Goal: Transaction & Acquisition: Book appointment/travel/reservation

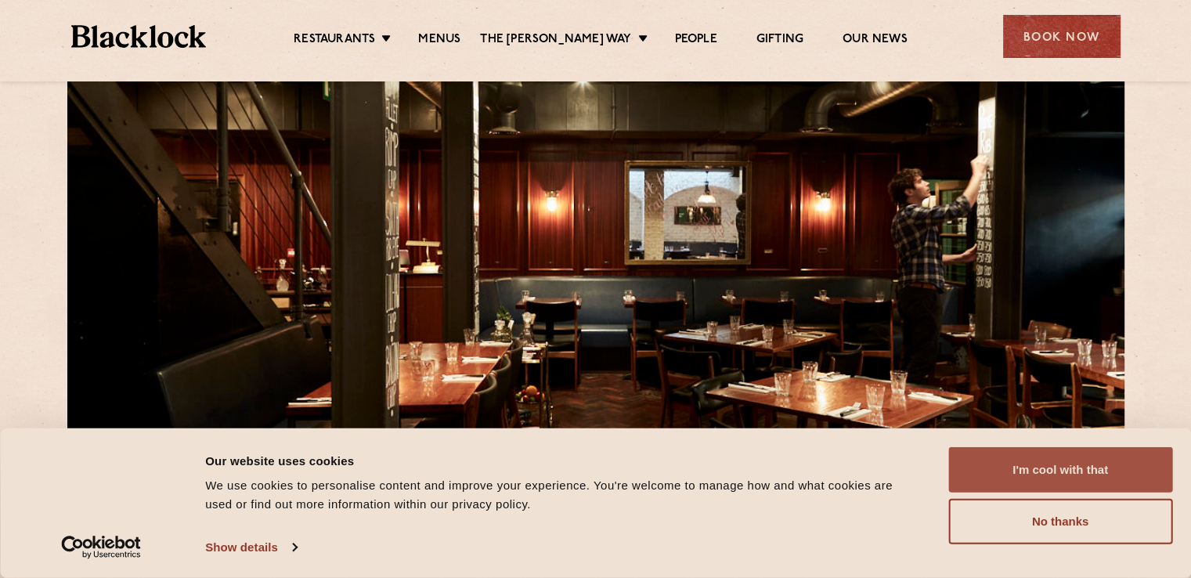
click at [1041, 470] on button "I'm cool with that" at bounding box center [1060, 469] width 224 height 45
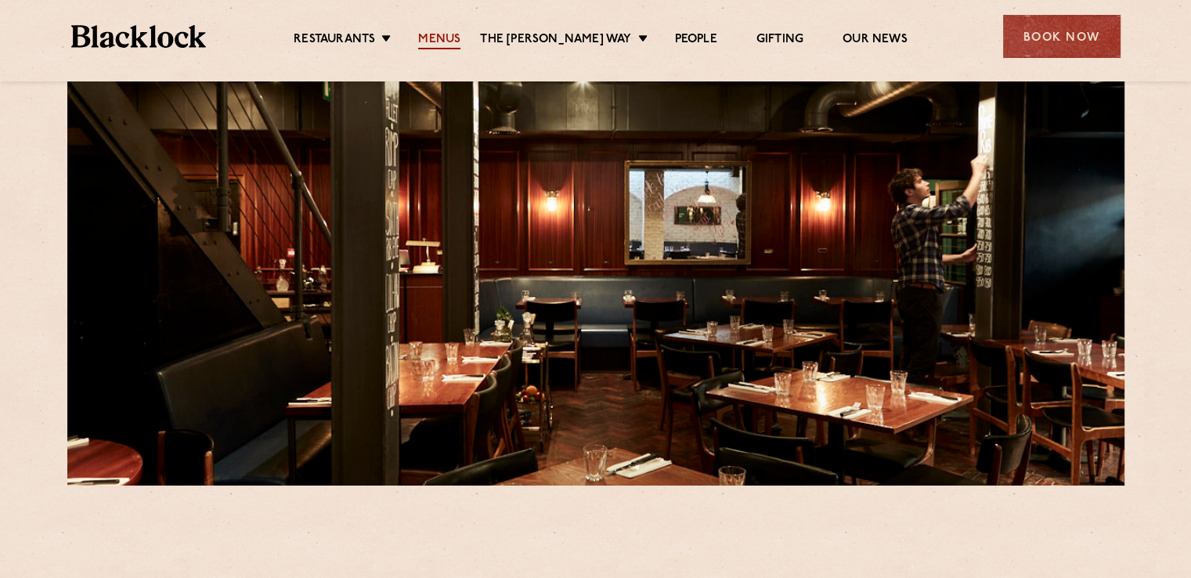
click at [460, 35] on link "Menus" at bounding box center [439, 40] width 42 height 17
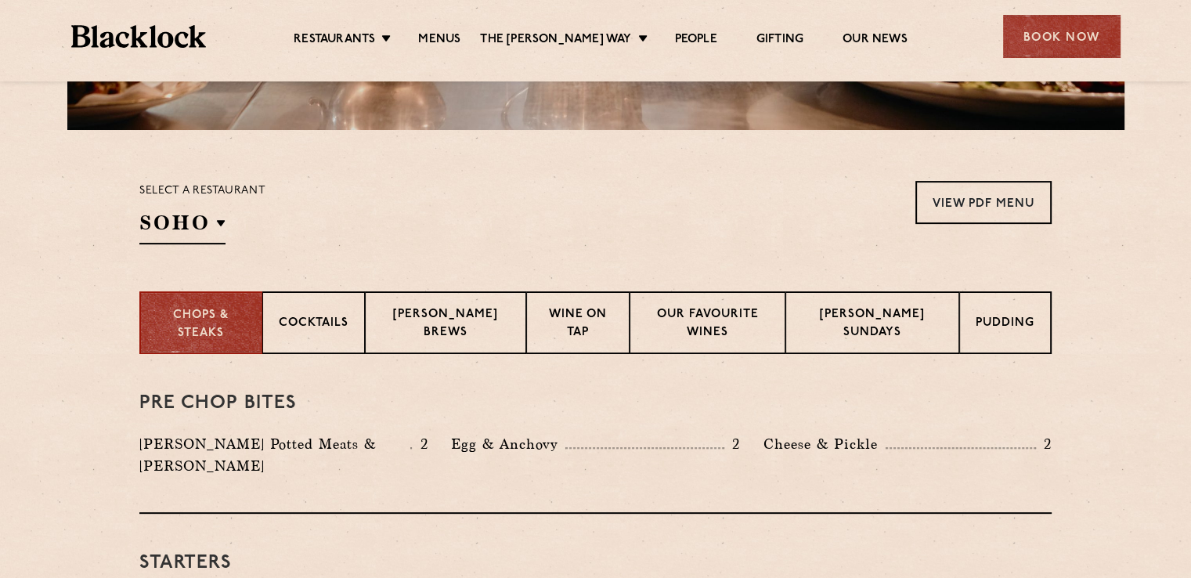
scroll to position [470, 0]
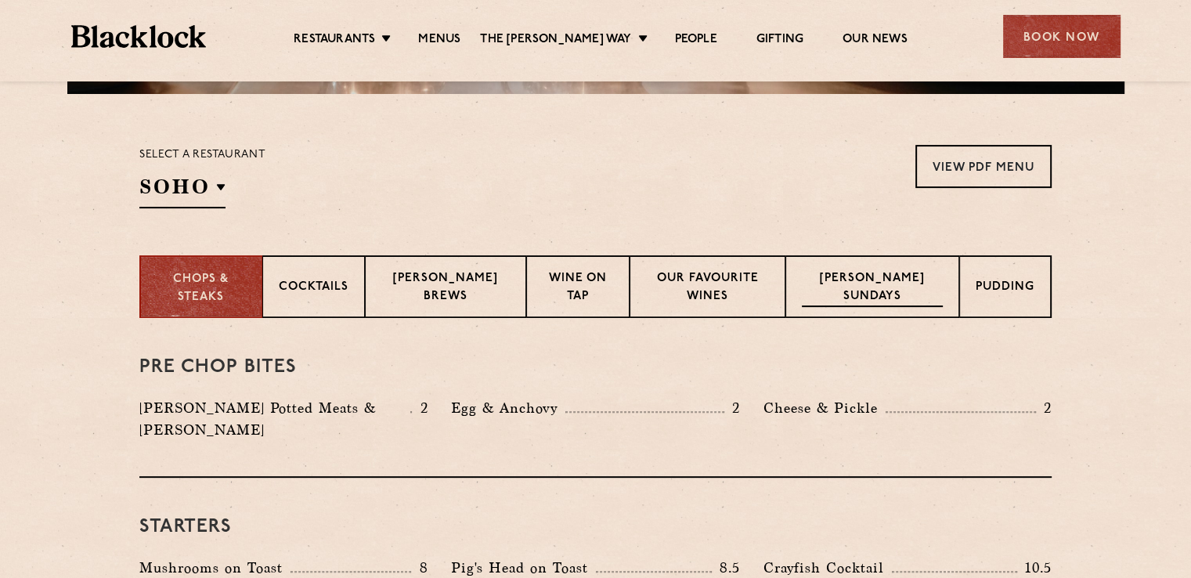
click at [883, 283] on p "Blacklock Sundays" at bounding box center [872, 288] width 141 height 37
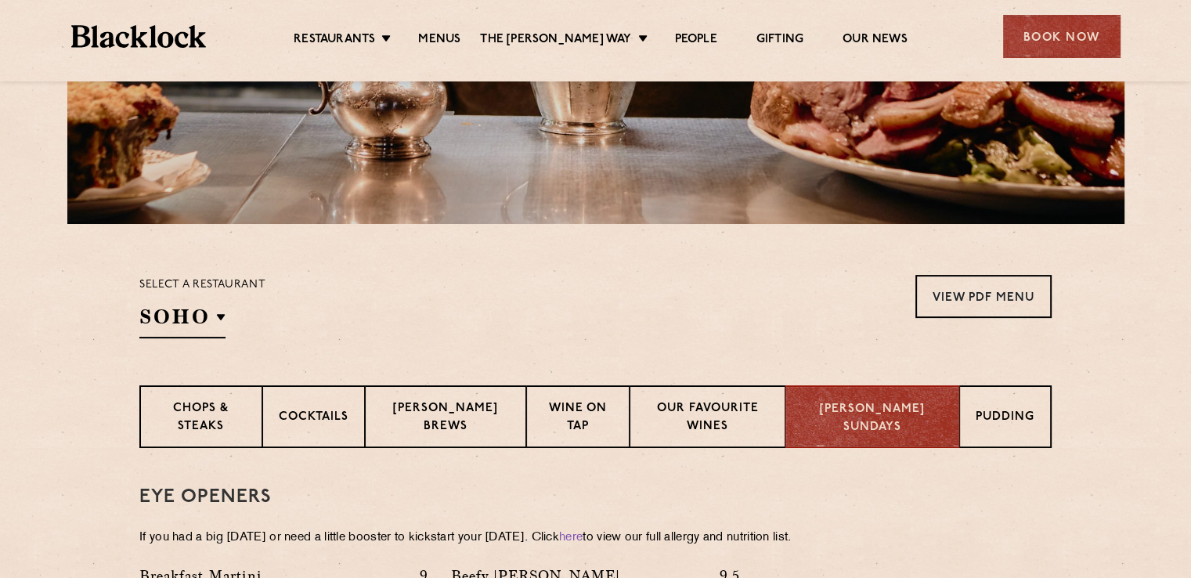
scroll to position [0, 0]
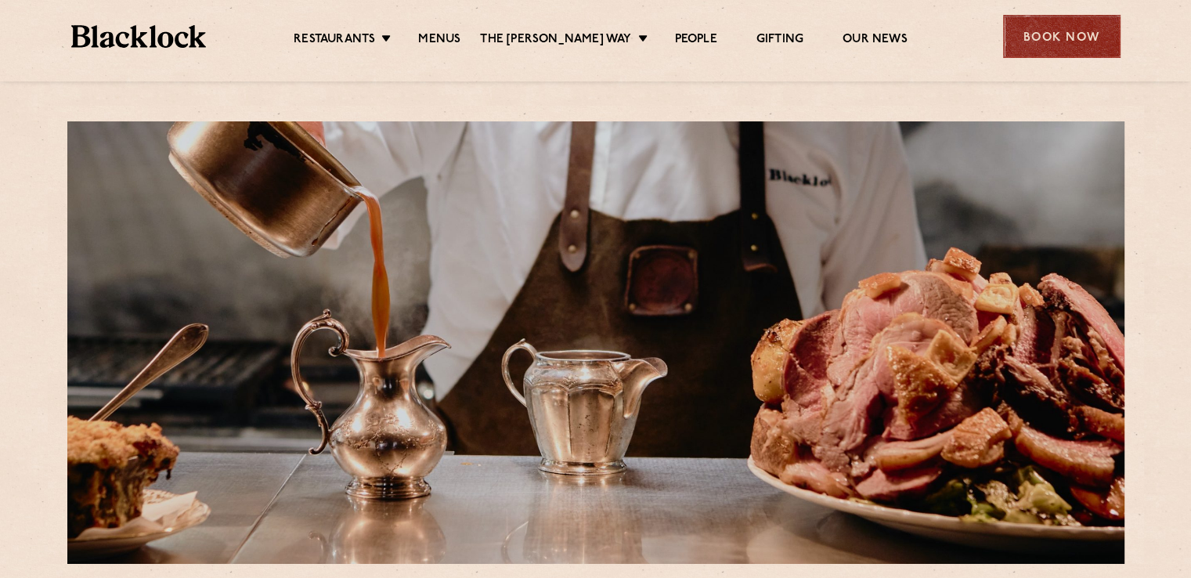
click at [1087, 41] on div "Book Now" at bounding box center [1061, 36] width 117 height 43
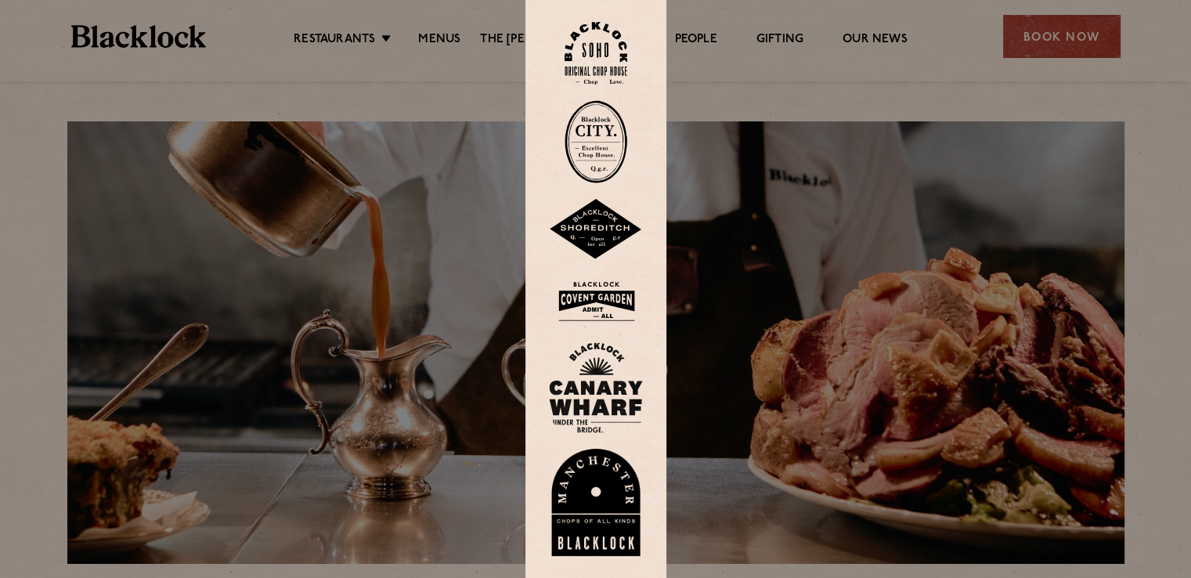
click at [589, 50] on img at bounding box center [595, 53] width 63 height 63
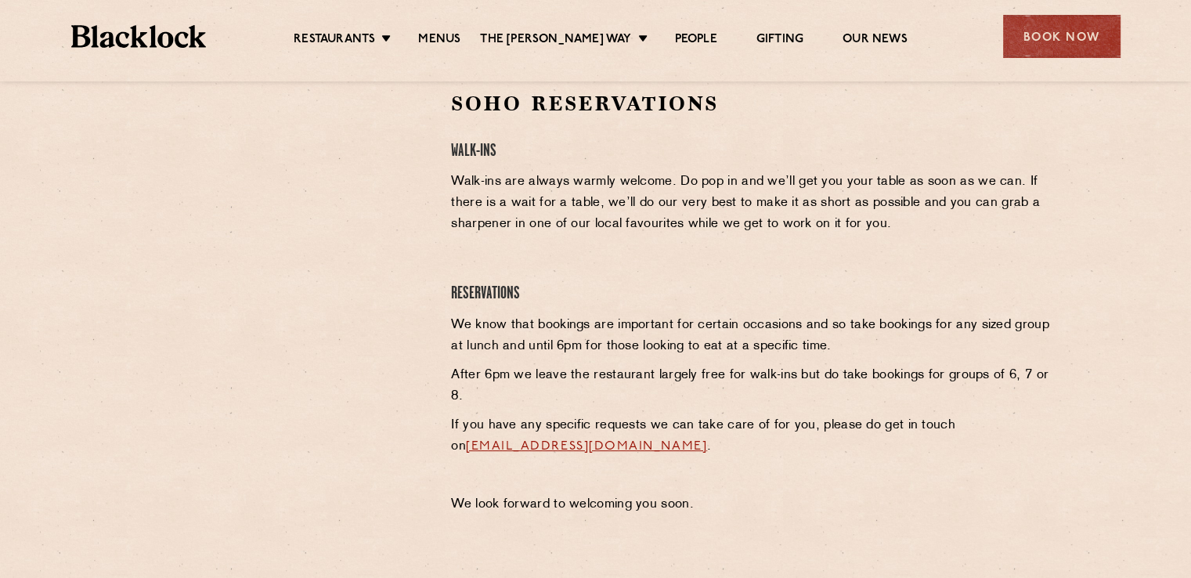
scroll to position [548, 0]
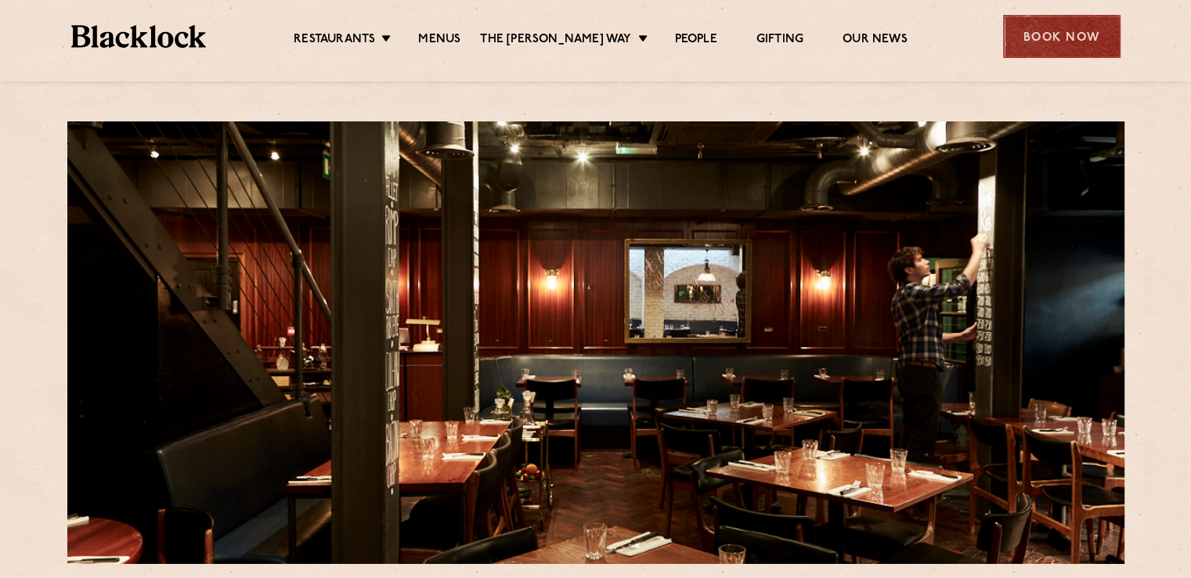
click at [1049, 38] on div "Book Now" at bounding box center [1061, 36] width 117 height 43
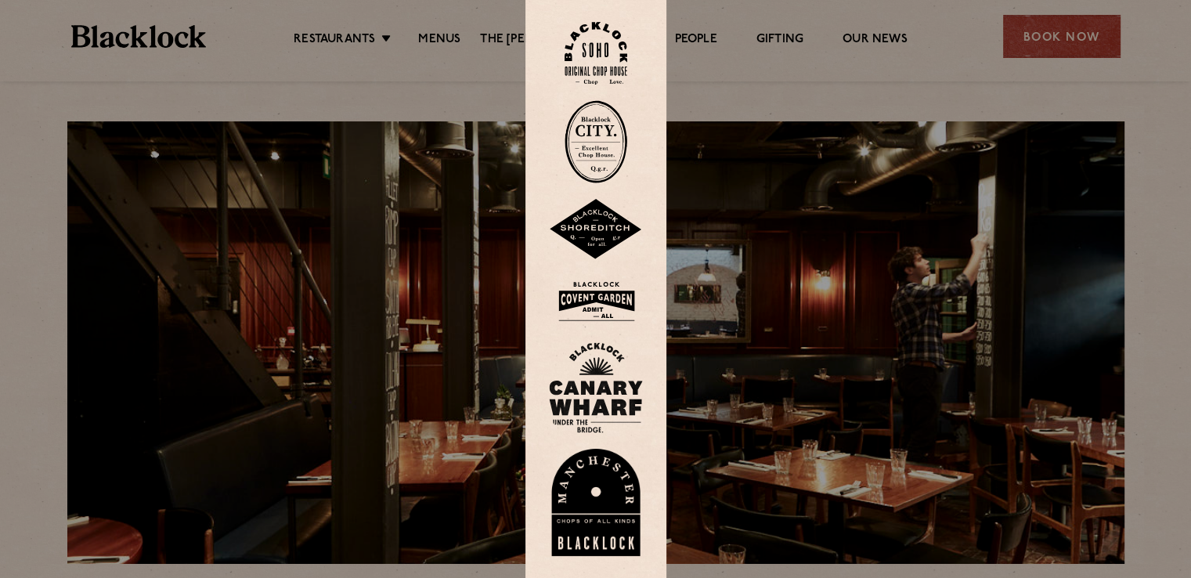
click at [594, 41] on img at bounding box center [595, 53] width 63 height 63
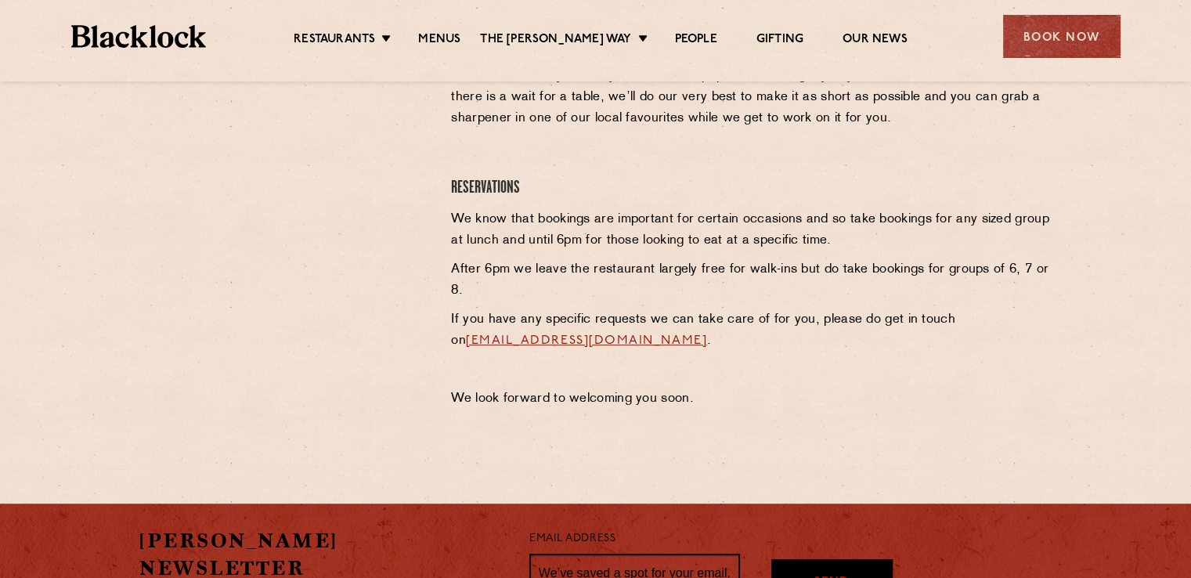
scroll to position [391, 0]
